Goal: Transaction & Acquisition: Book appointment/travel/reservation

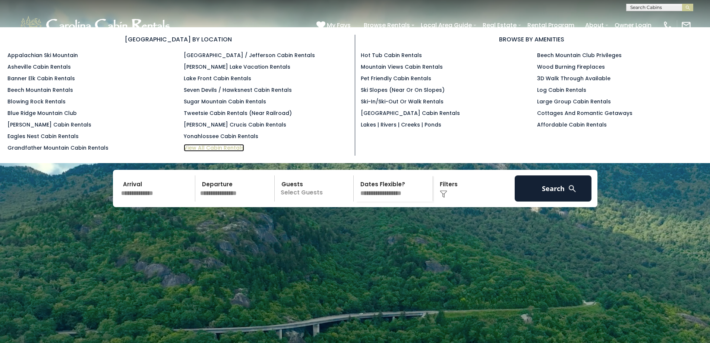
click at [216, 147] on link "View All Cabin Rentals" at bounding box center [214, 147] width 60 height 7
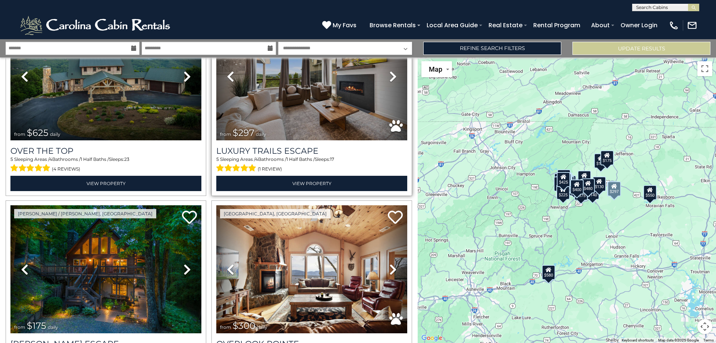
scroll to position [112, 0]
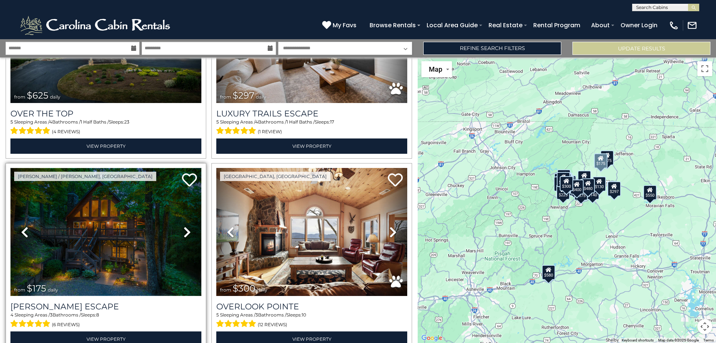
click at [116, 204] on img at bounding box center [105, 232] width 191 height 128
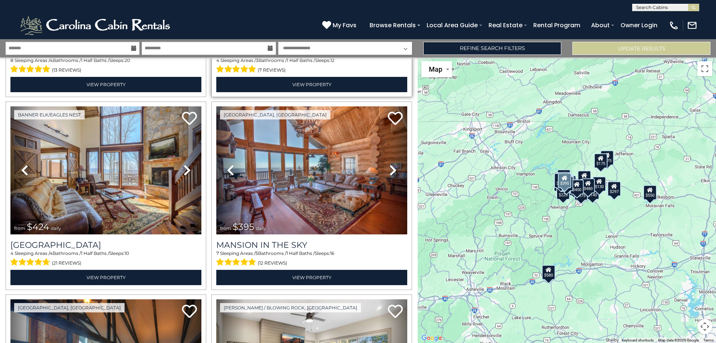
scroll to position [596, 0]
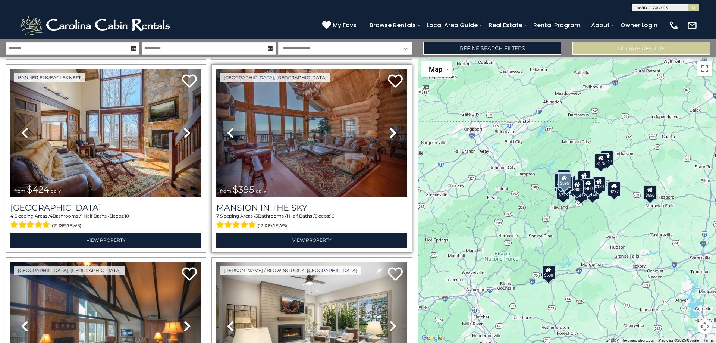
click at [389, 127] on icon at bounding box center [392, 133] width 7 height 12
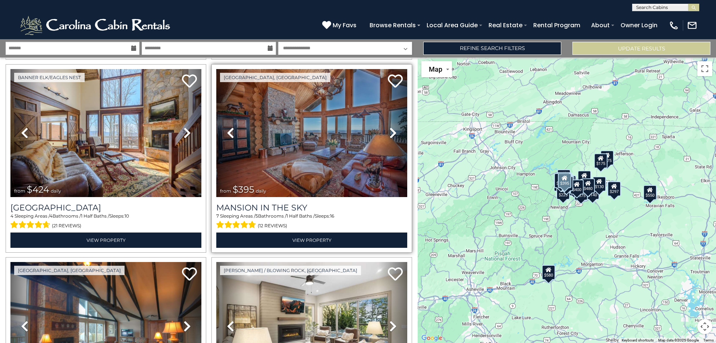
click at [389, 127] on icon at bounding box center [392, 133] width 7 height 12
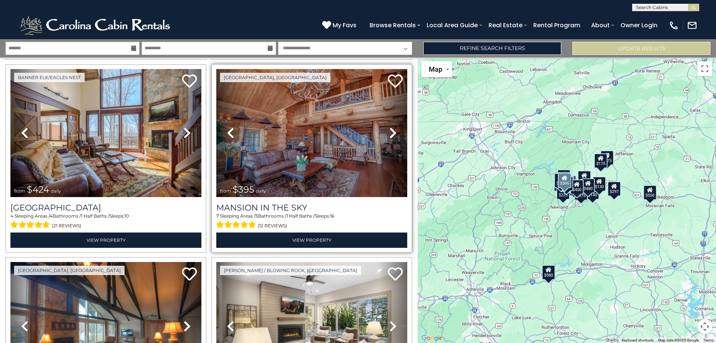
click at [389, 127] on icon at bounding box center [392, 133] width 7 height 12
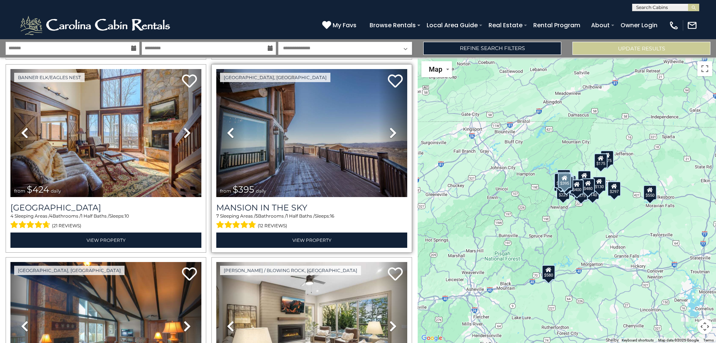
click at [389, 127] on icon at bounding box center [392, 133] width 7 height 12
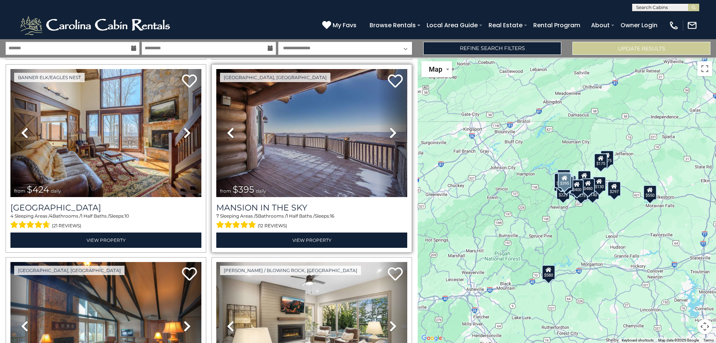
click at [389, 127] on icon at bounding box center [392, 133] width 7 height 12
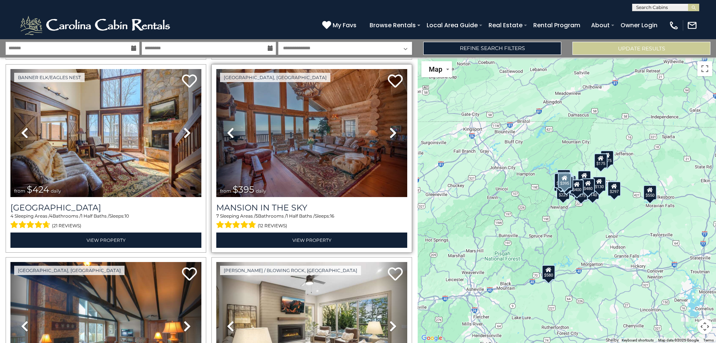
click at [389, 127] on icon at bounding box center [392, 133] width 7 height 12
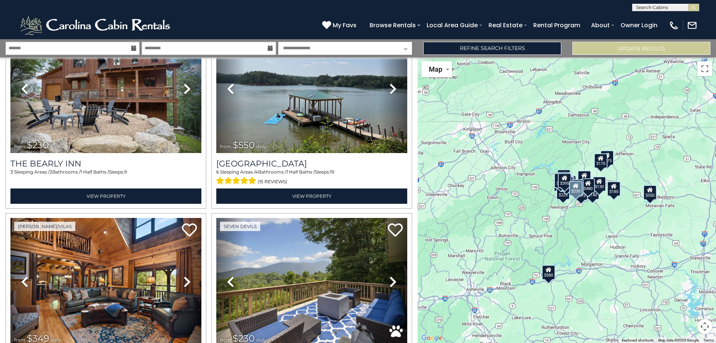
scroll to position [1007, 0]
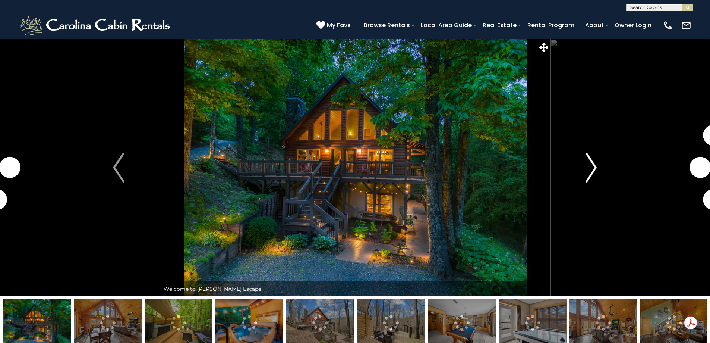
click at [591, 171] on img "Next" at bounding box center [591, 167] width 11 height 30
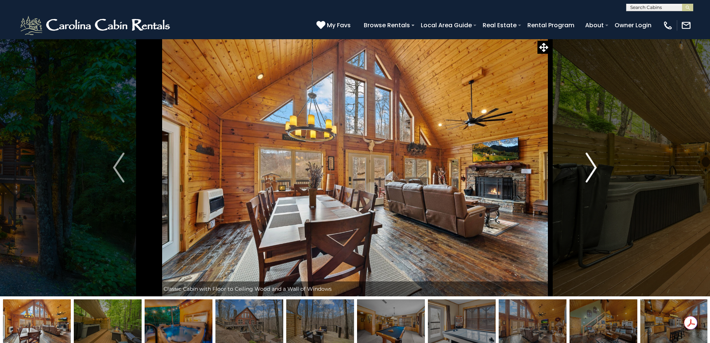
click at [591, 171] on img "Next" at bounding box center [591, 167] width 11 height 30
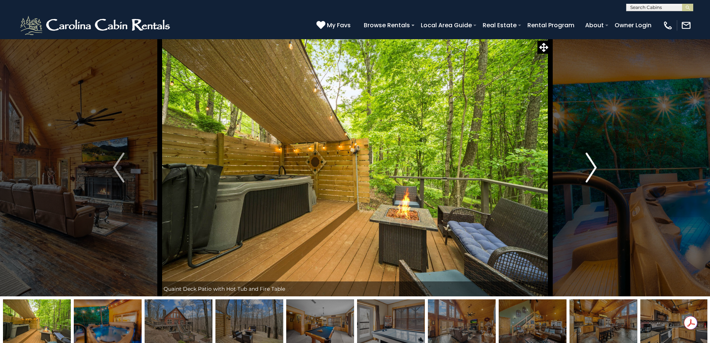
click at [591, 171] on img "Next" at bounding box center [591, 167] width 11 height 30
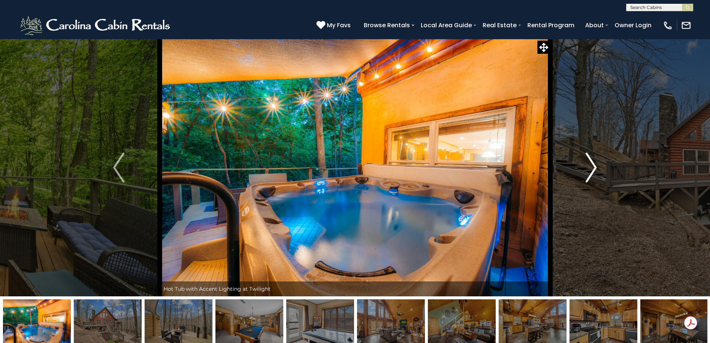
click at [591, 171] on img "Next" at bounding box center [591, 167] width 11 height 30
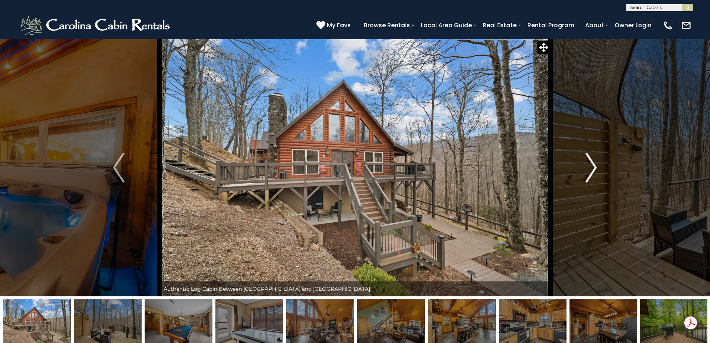
click at [591, 171] on img "Next" at bounding box center [591, 167] width 11 height 30
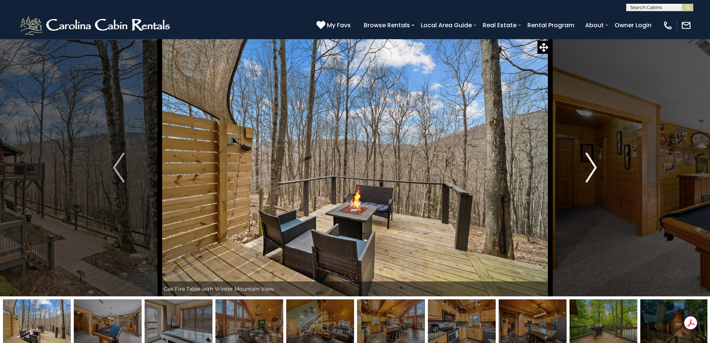
click at [591, 171] on img "Next" at bounding box center [591, 167] width 11 height 30
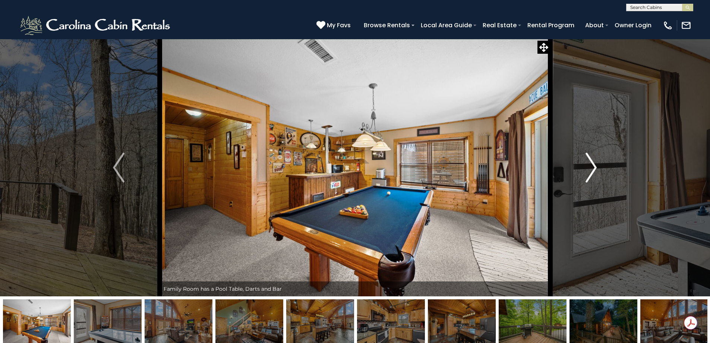
click at [591, 171] on img "Next" at bounding box center [591, 167] width 11 height 30
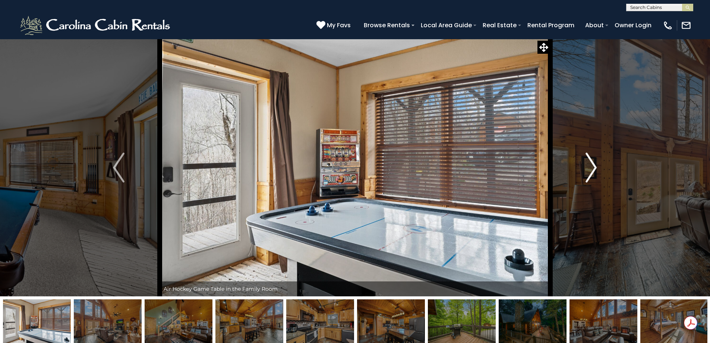
click at [591, 171] on img "Next" at bounding box center [591, 167] width 11 height 30
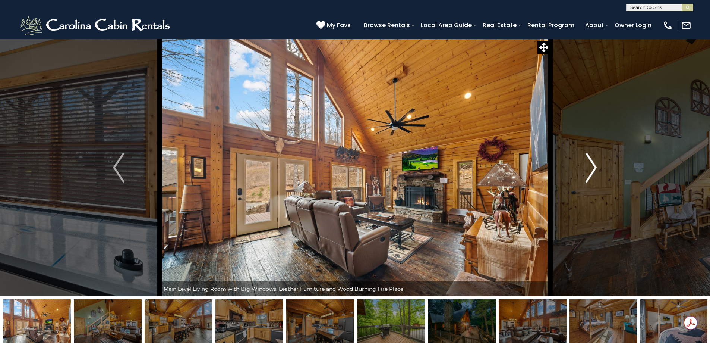
click at [591, 171] on img "Next" at bounding box center [591, 167] width 11 height 30
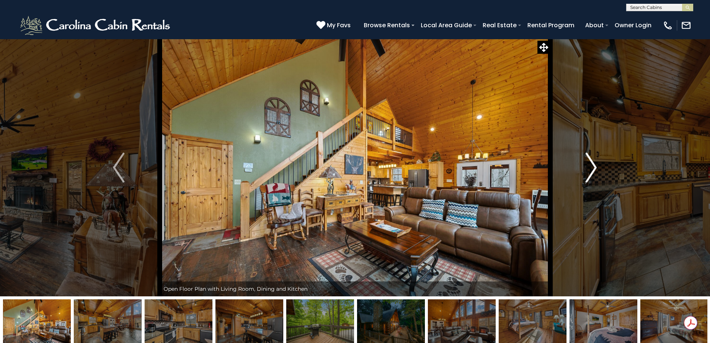
click at [591, 171] on img "Next" at bounding box center [591, 167] width 11 height 30
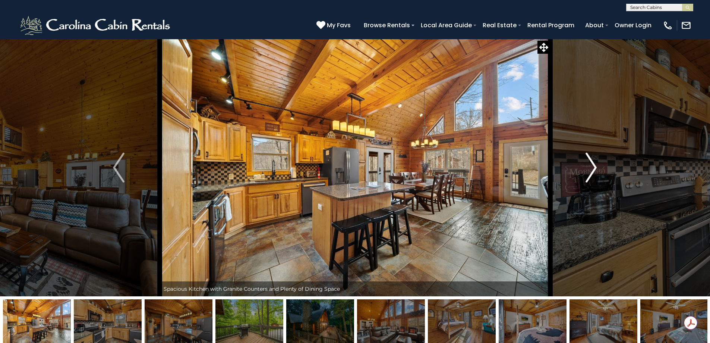
click at [591, 171] on img "Next" at bounding box center [591, 167] width 11 height 30
